Goal: Task Accomplishment & Management: Complete application form

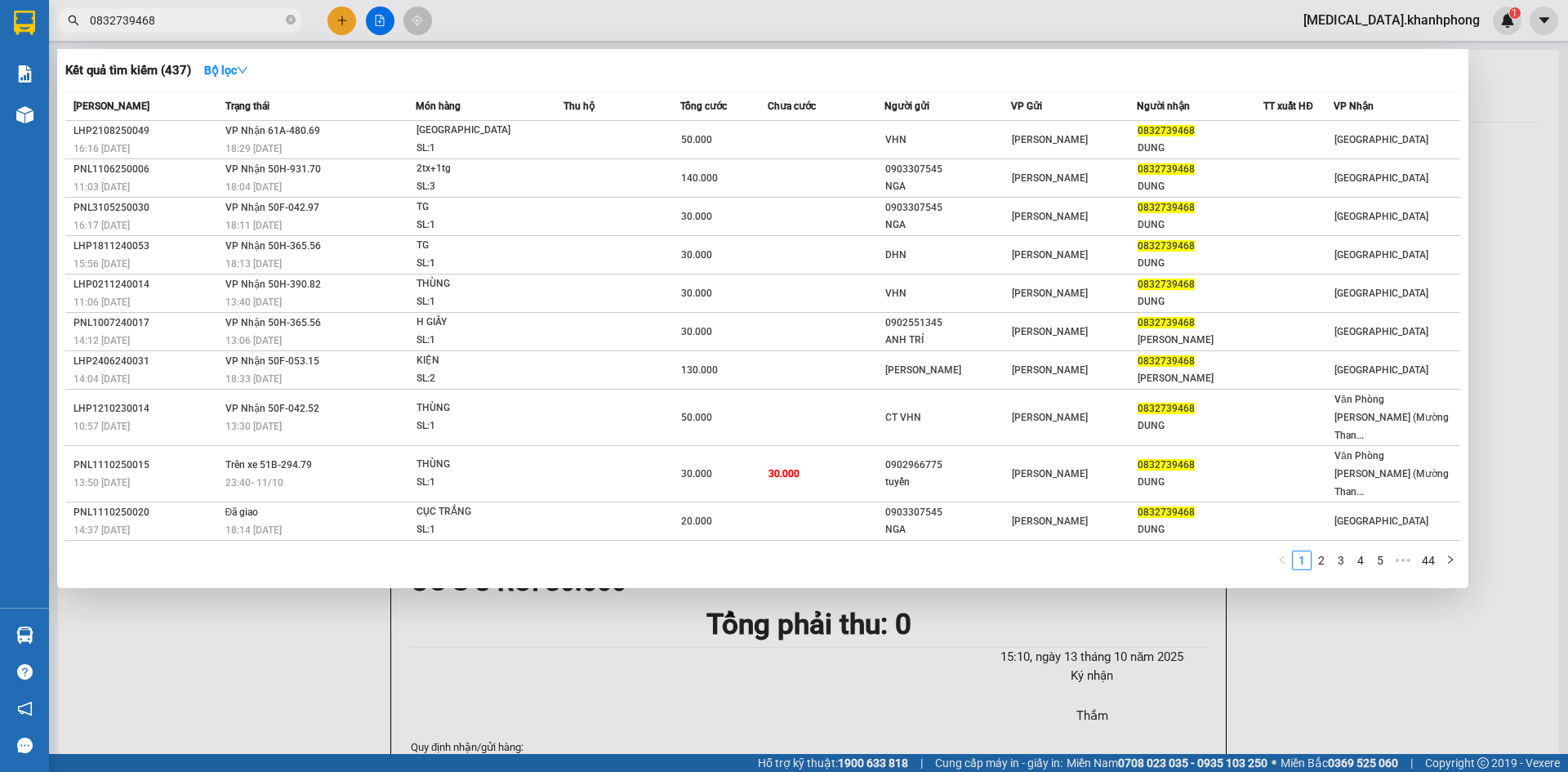
click at [337, 23] on div at bounding box center [784, 386] width 1568 height 772
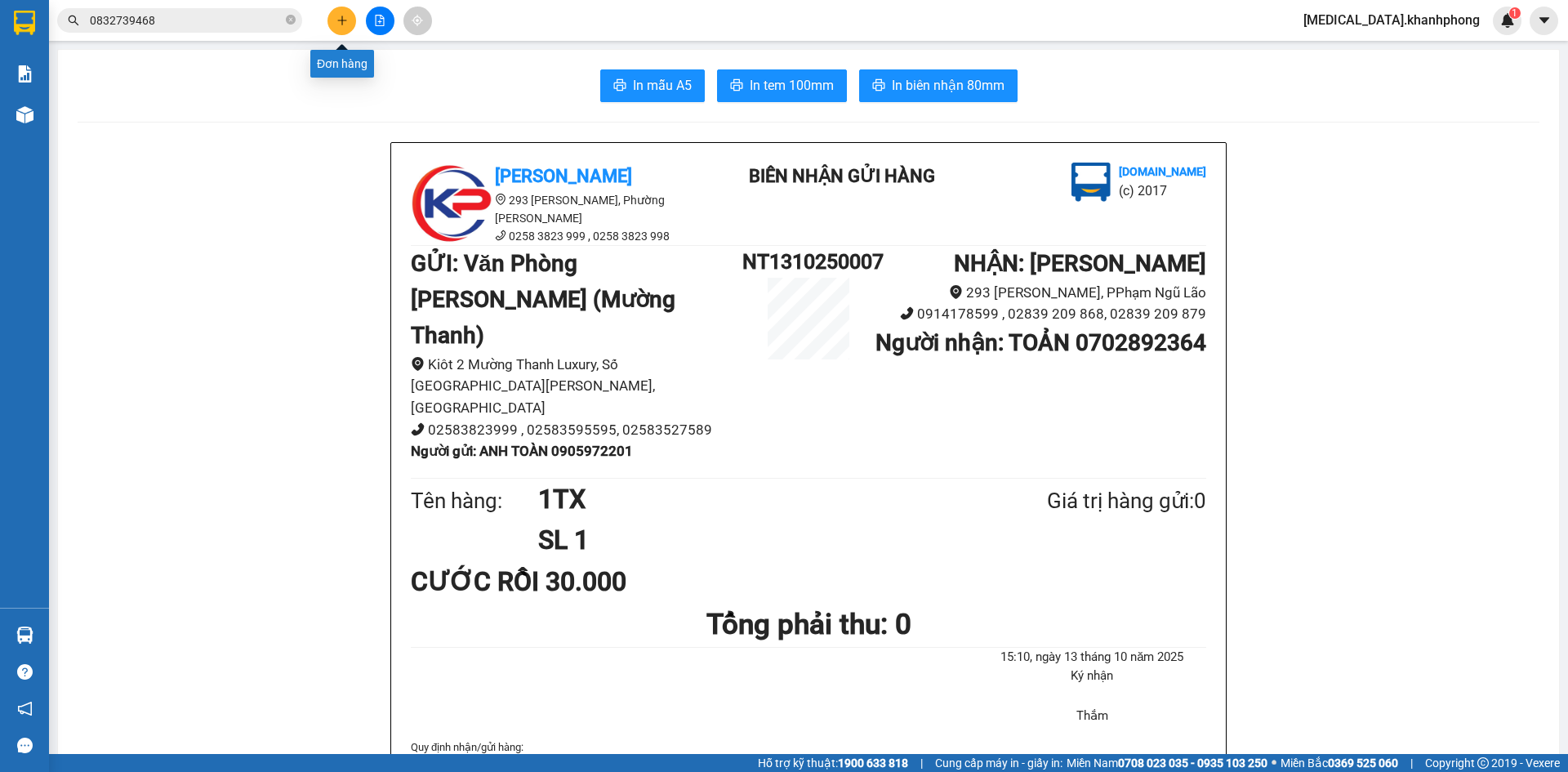
click at [337, 23] on icon "plus" at bounding box center [342, 20] width 12 height 12
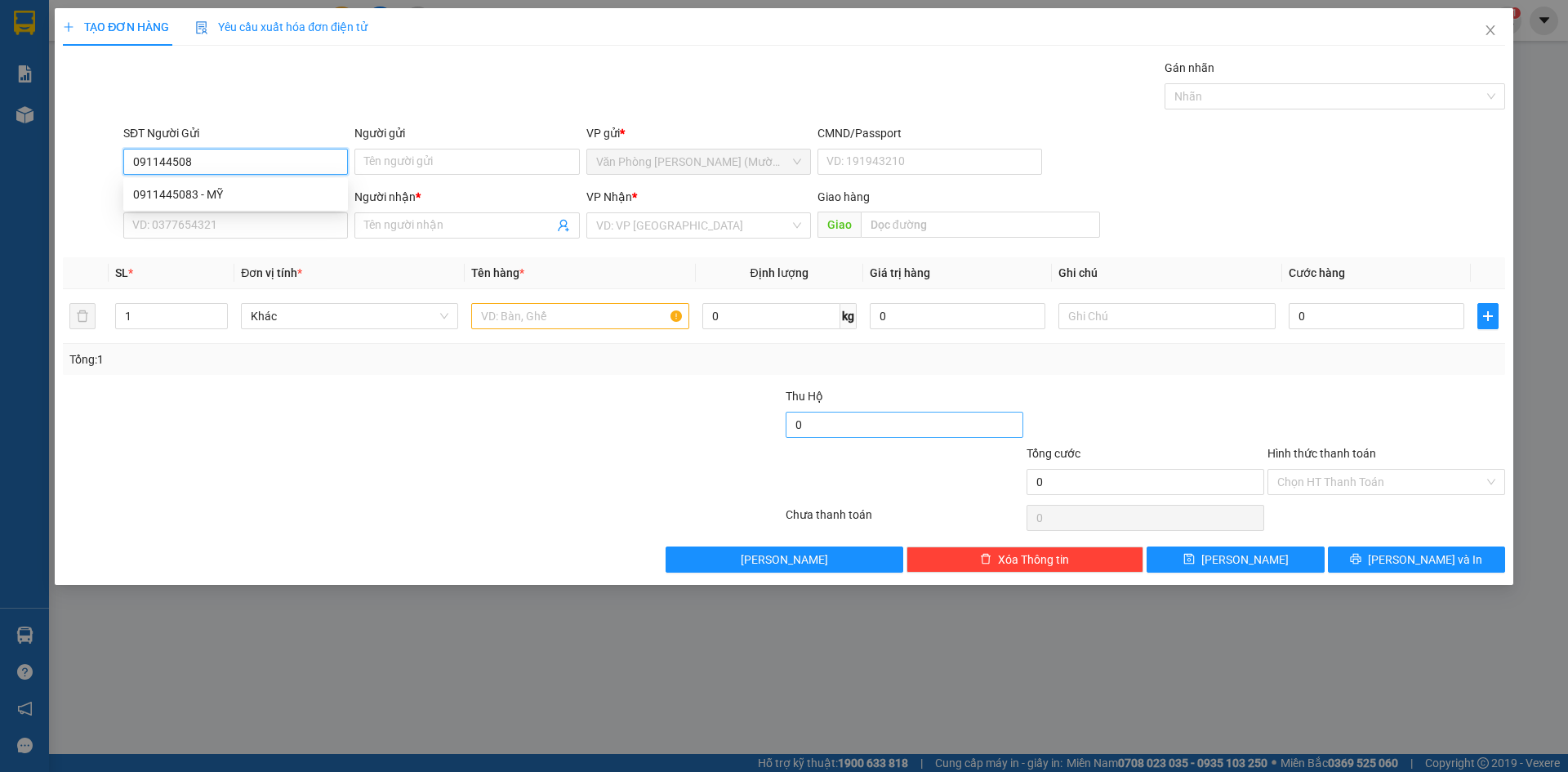
type input "0911445083"
click at [212, 185] on div "0911445083 - MỸ" at bounding box center [236, 194] width 225 height 26
type input "MỸ"
type input "0911445083"
click at [219, 227] on input "SĐT Người Nhận" at bounding box center [236, 225] width 225 height 26
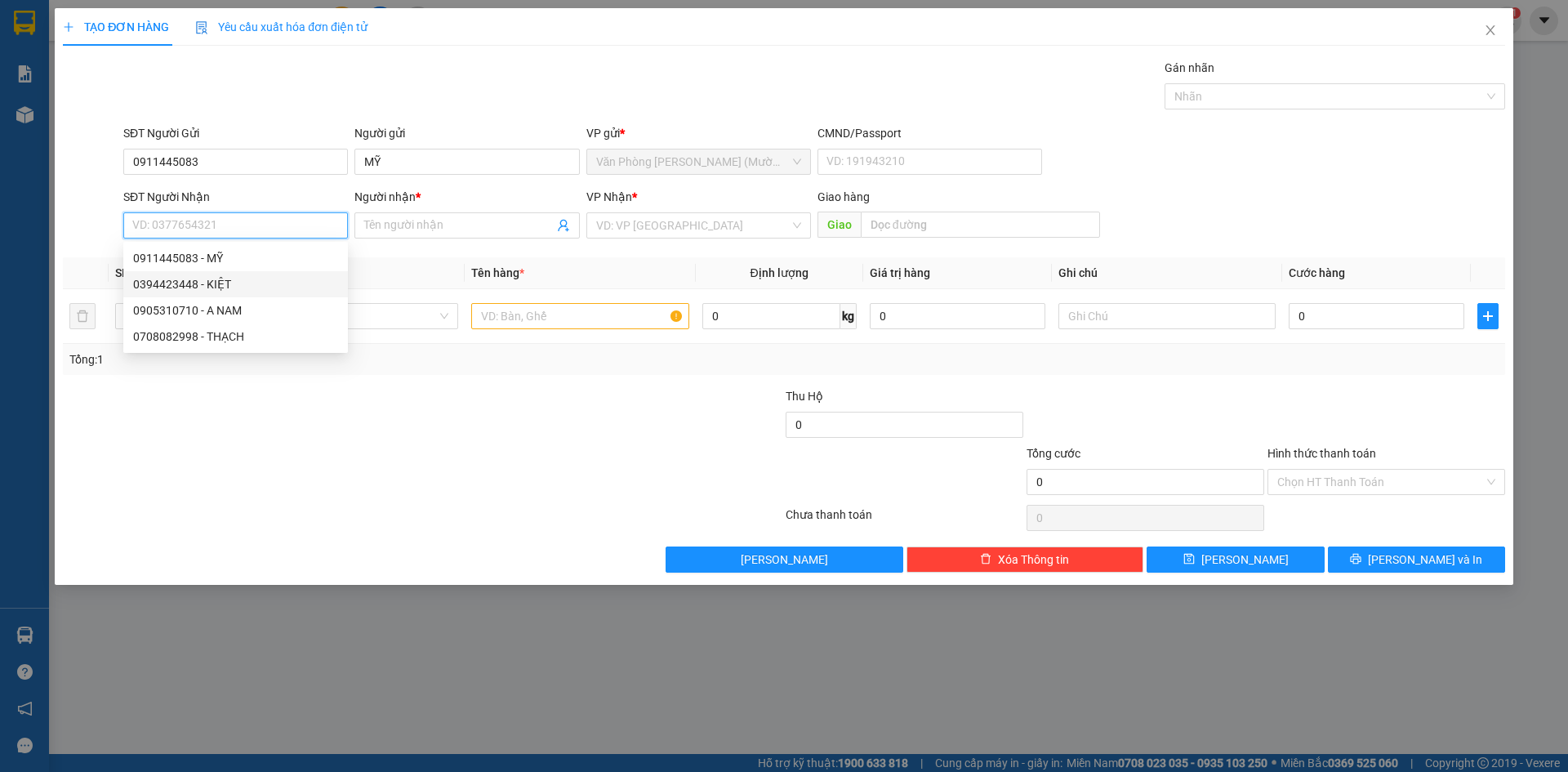
click at [220, 281] on div "0394423448 - KIỆT" at bounding box center [236, 284] width 205 height 18
type input "0394423448"
type input "KIỆT"
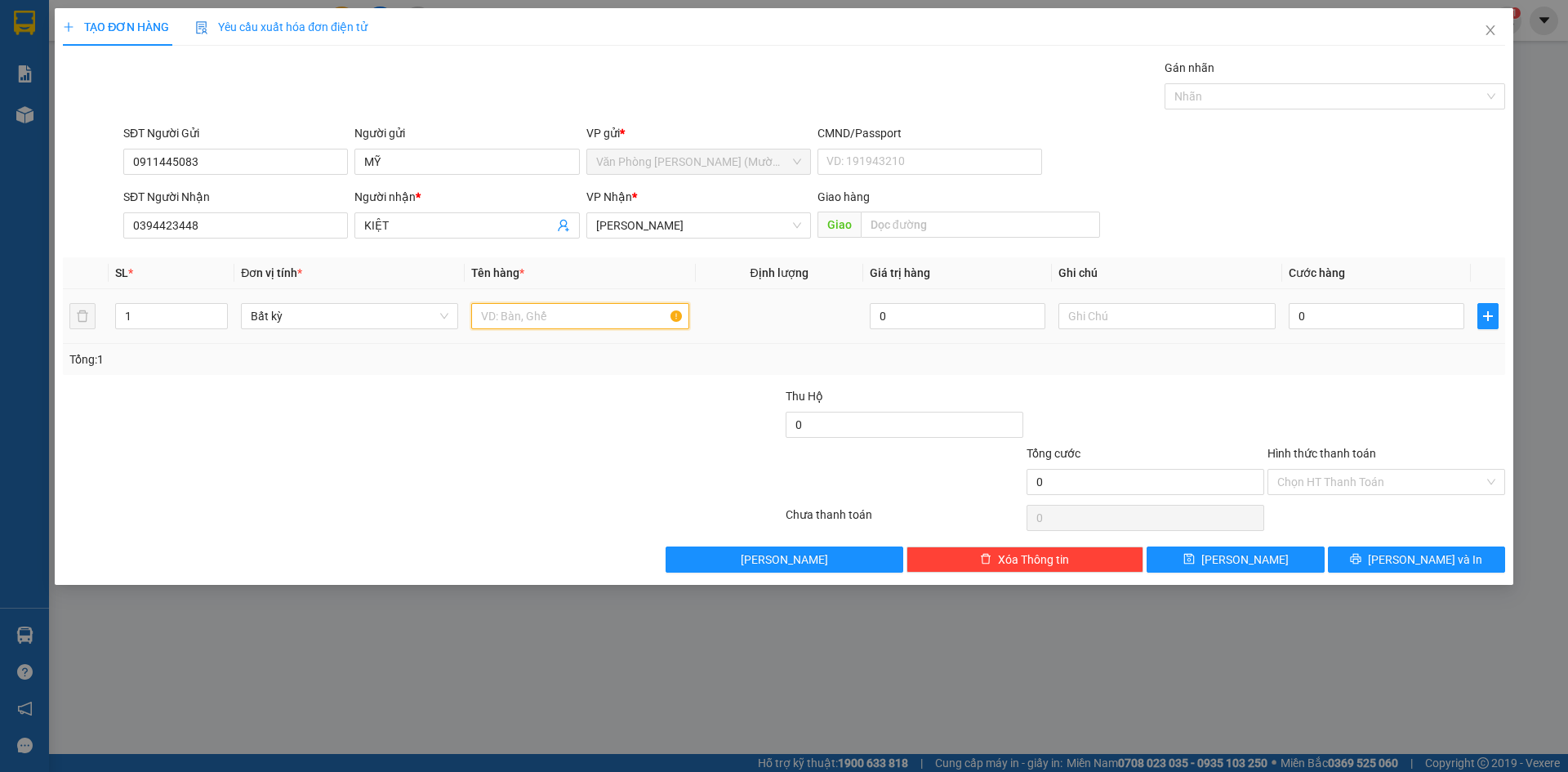
click at [493, 319] on input "text" at bounding box center [580, 316] width 217 height 26
type input "1TX"
click at [1301, 322] on input "0" at bounding box center [1377, 316] width 176 height 26
type input "5"
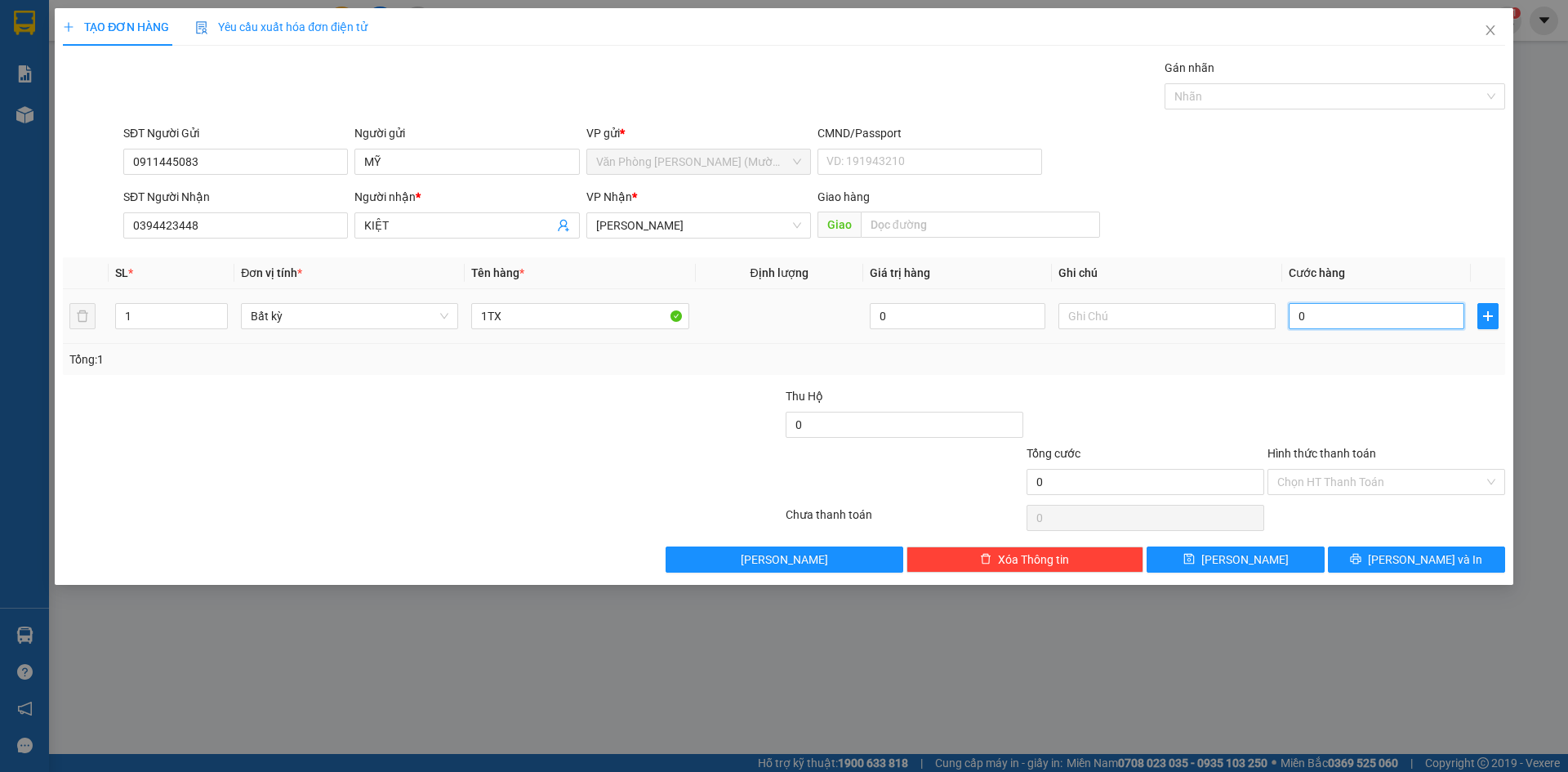
type input "5"
type input "50"
type input "50.000"
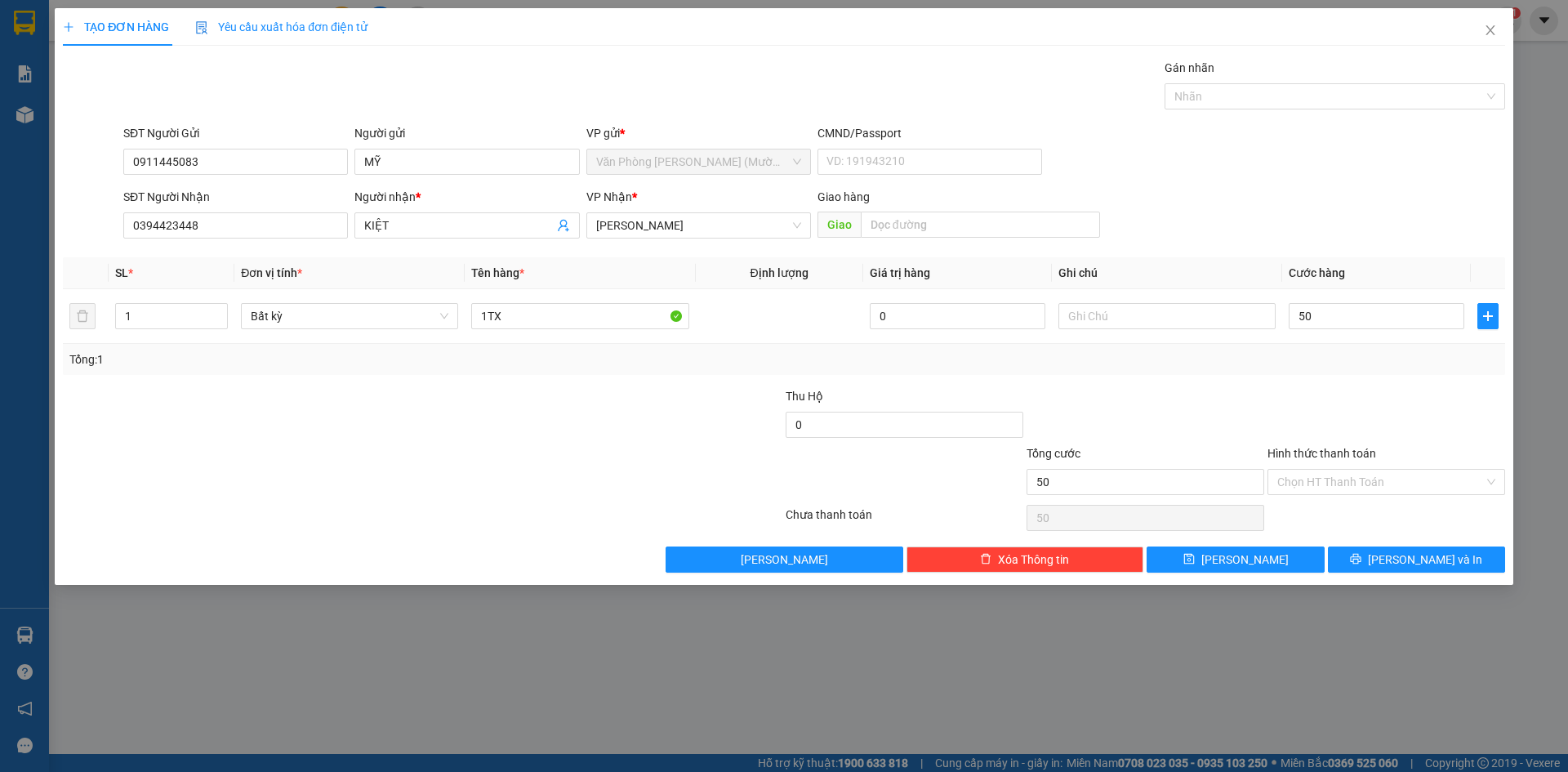
type input "50.000"
click at [1235, 437] on div at bounding box center [1145, 416] width 241 height 57
click at [1304, 473] on input "Hình thức thanh toán" at bounding box center [1381, 481] width 207 height 24
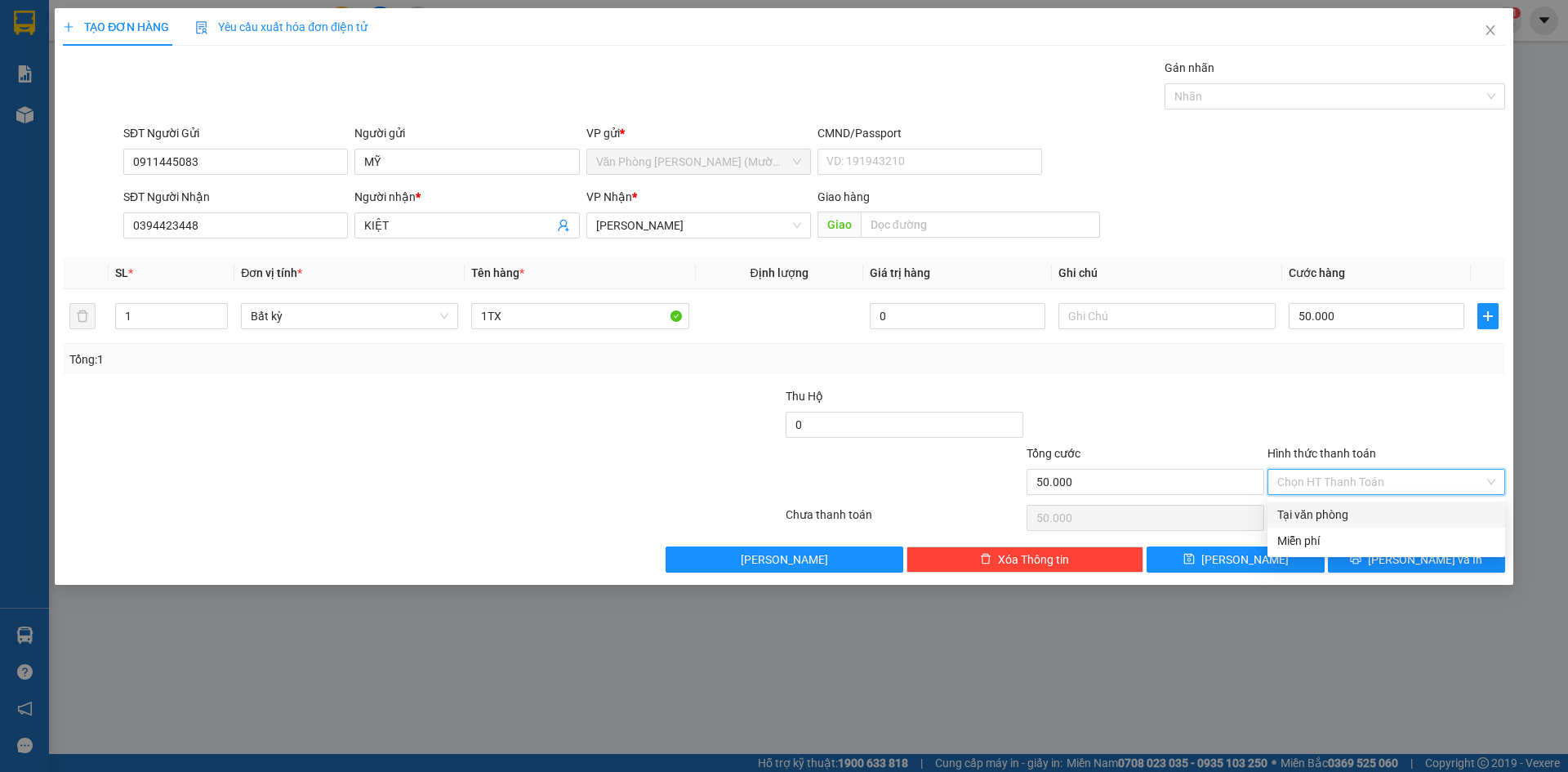
click at [1330, 515] on div "Tại văn phòng" at bounding box center [1386, 515] width 218 height 18
type input "0"
click at [1378, 556] on button "[PERSON_NAME] và In" at bounding box center [1416, 559] width 178 height 26
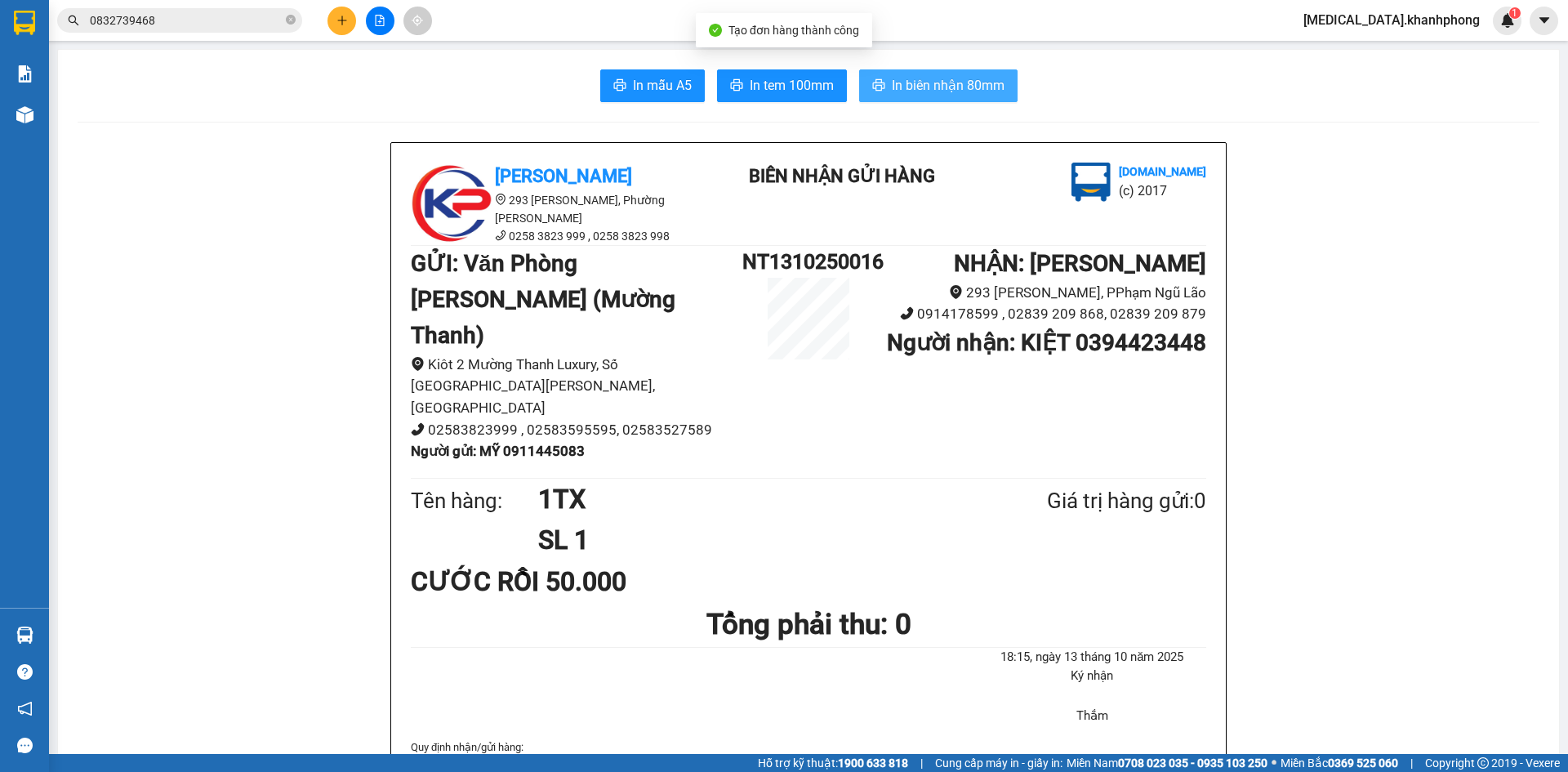
click at [887, 74] on button "In biên nhận 80mm" at bounding box center [938, 85] width 159 height 32
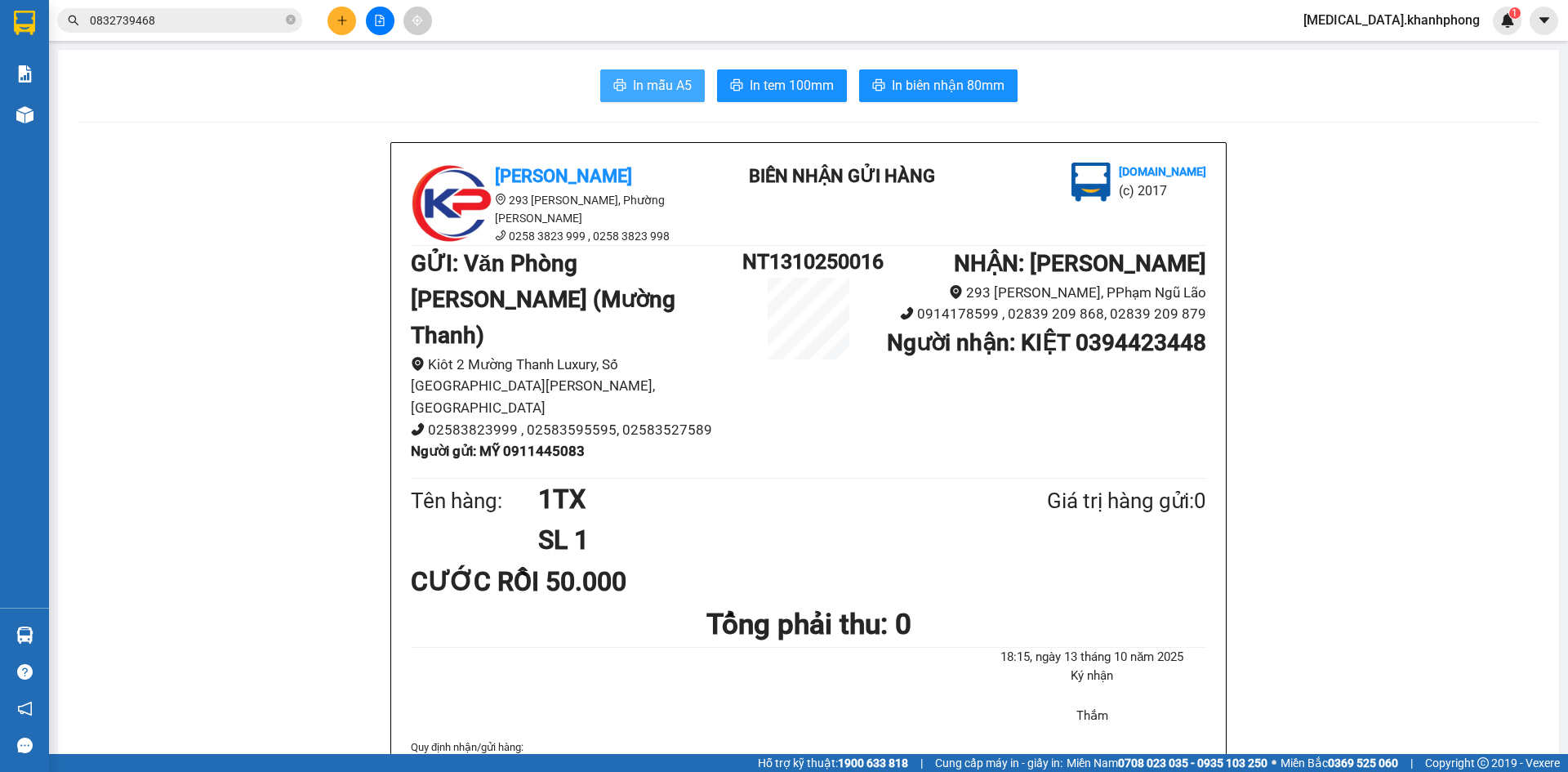
click at [642, 92] on span "In mẫu A5" at bounding box center [663, 85] width 59 height 21
click at [613, 87] on icon "printer" at bounding box center [619, 84] width 13 height 13
